Goal: Check status

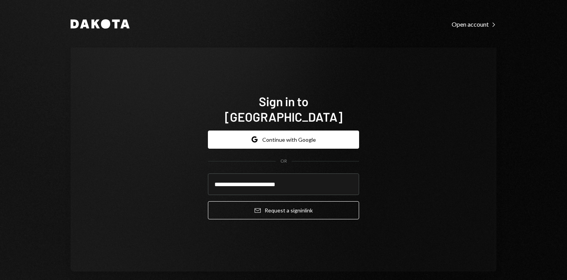
click at [255, 207] on icon "Email" at bounding box center [258, 210] width 6 height 6
drag, startPoint x: 125, startPoint y: 181, endPoint x: 62, endPoint y: 219, distance: 73.7
click at [125, 181] on div "**********" at bounding box center [284, 159] width 426 height 224
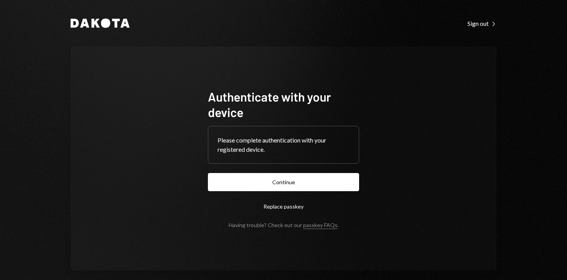
click at [282, 178] on button "Continue" at bounding box center [283, 182] width 151 height 18
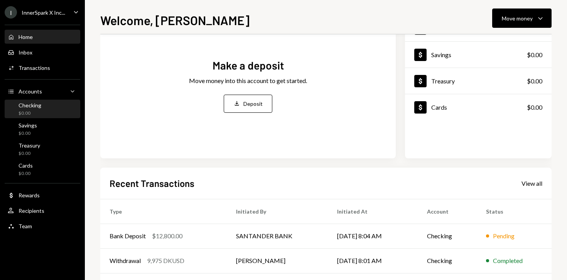
scroll to position [66, 0]
click at [54, 106] on div "Checking $0.00" at bounding box center [42, 109] width 69 height 15
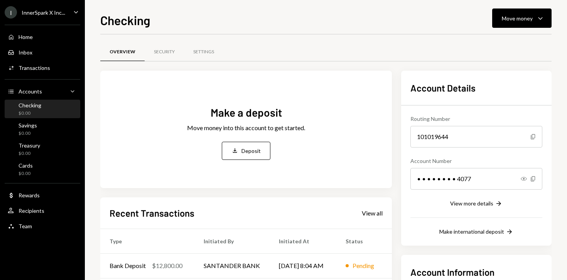
drag, startPoint x: 57, startPoint y: 125, endPoint x: 58, endPoint y: 111, distance: 13.5
click at [57, 124] on div "Savings $0.00" at bounding box center [42, 129] width 69 height 15
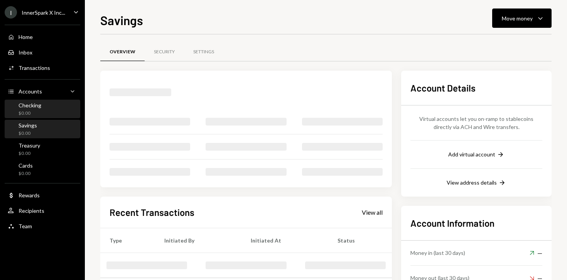
click at [59, 106] on div "Checking $0.00" at bounding box center [42, 109] width 69 height 15
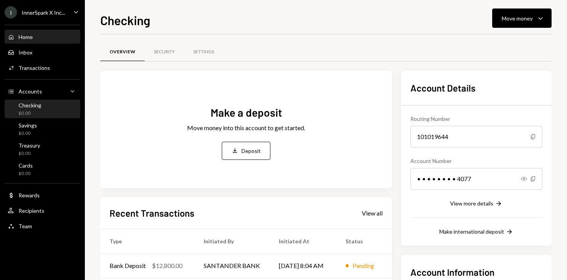
click at [44, 38] on div "Home Home" at bounding box center [42, 37] width 69 height 7
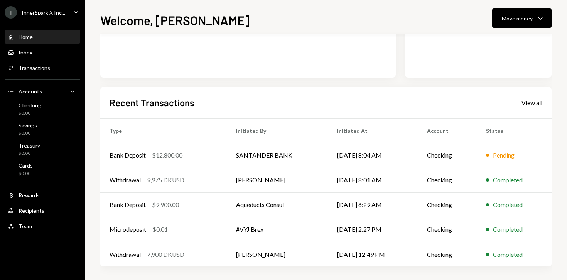
scroll to position [62, 0]
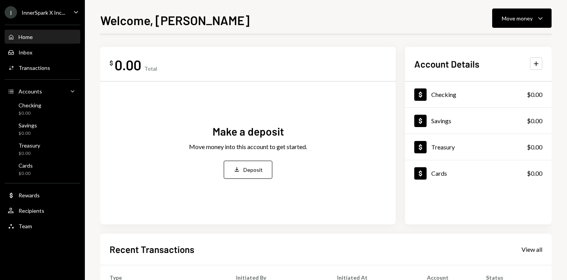
scroll to position [148, 0]
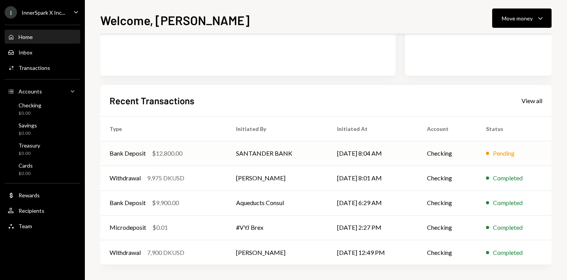
click at [271, 156] on td "SANTANDER BANK" at bounding box center [277, 153] width 101 height 25
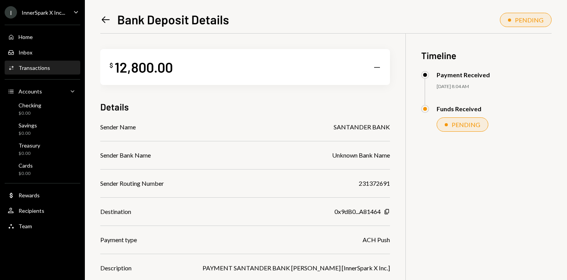
click at [356, 120] on div "$ 12,800.00 — Details Sender Name SANTANDER BANK Sender Bank Name Unknown Bank …" at bounding box center [245, 167] width 290 height 267
click at [359, 130] on div "SANTANDER BANK" at bounding box center [362, 126] width 56 height 9
copy div "SANTANDER BANK"
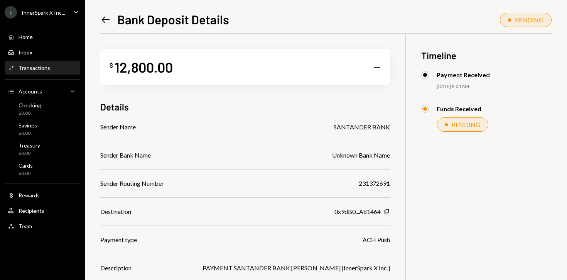
click at [309, 152] on div "Sender Bank Name Unknown Bank Name" at bounding box center [245, 154] width 290 height 9
click at [111, 20] on div "Left Arrow Bank Deposit Details" at bounding box center [164, 19] width 129 height 15
click at [104, 19] on icon at bounding box center [106, 19] width 8 height 7
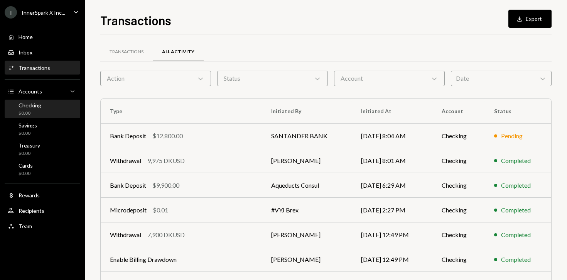
click at [64, 109] on div "Checking $0.00" at bounding box center [42, 109] width 69 height 15
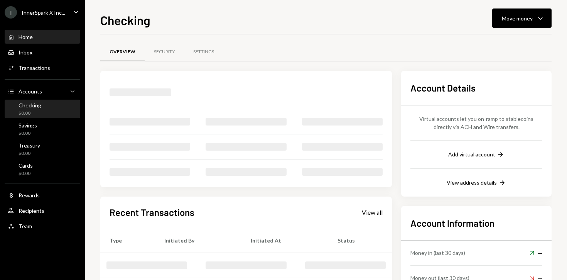
click at [51, 41] on div "Home Home" at bounding box center [42, 36] width 69 height 13
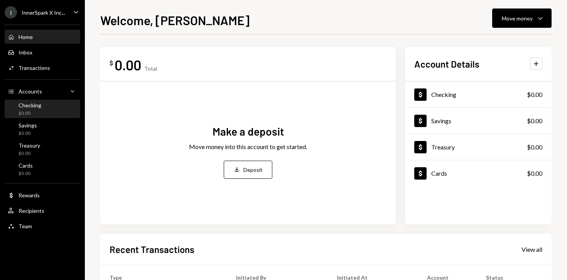
click at [42, 109] on div "Checking $0.00" at bounding box center [42, 109] width 69 height 15
